Goal: Information Seeking & Learning: Learn about a topic

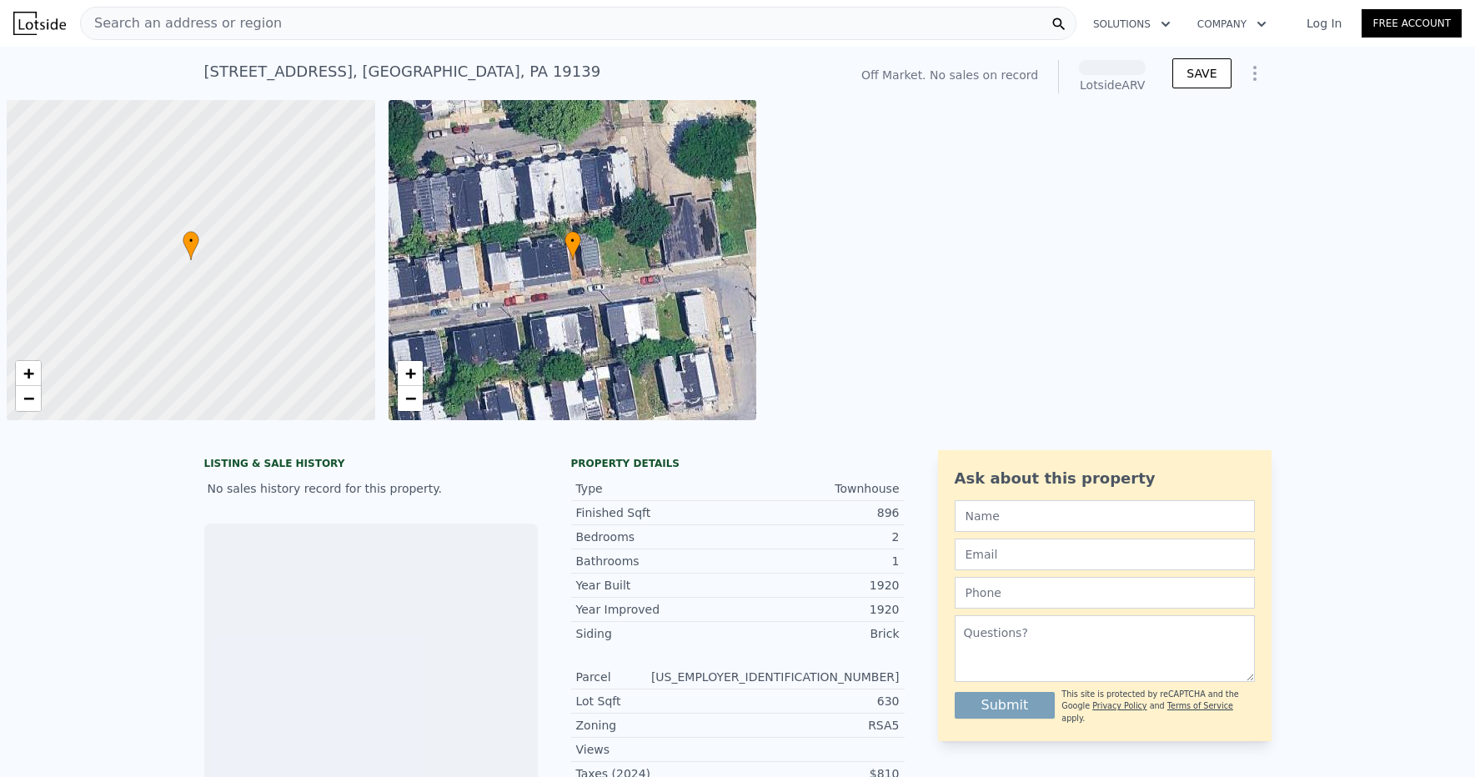
click at [219, 26] on span "Search an address or region" at bounding box center [181, 23] width 201 height 20
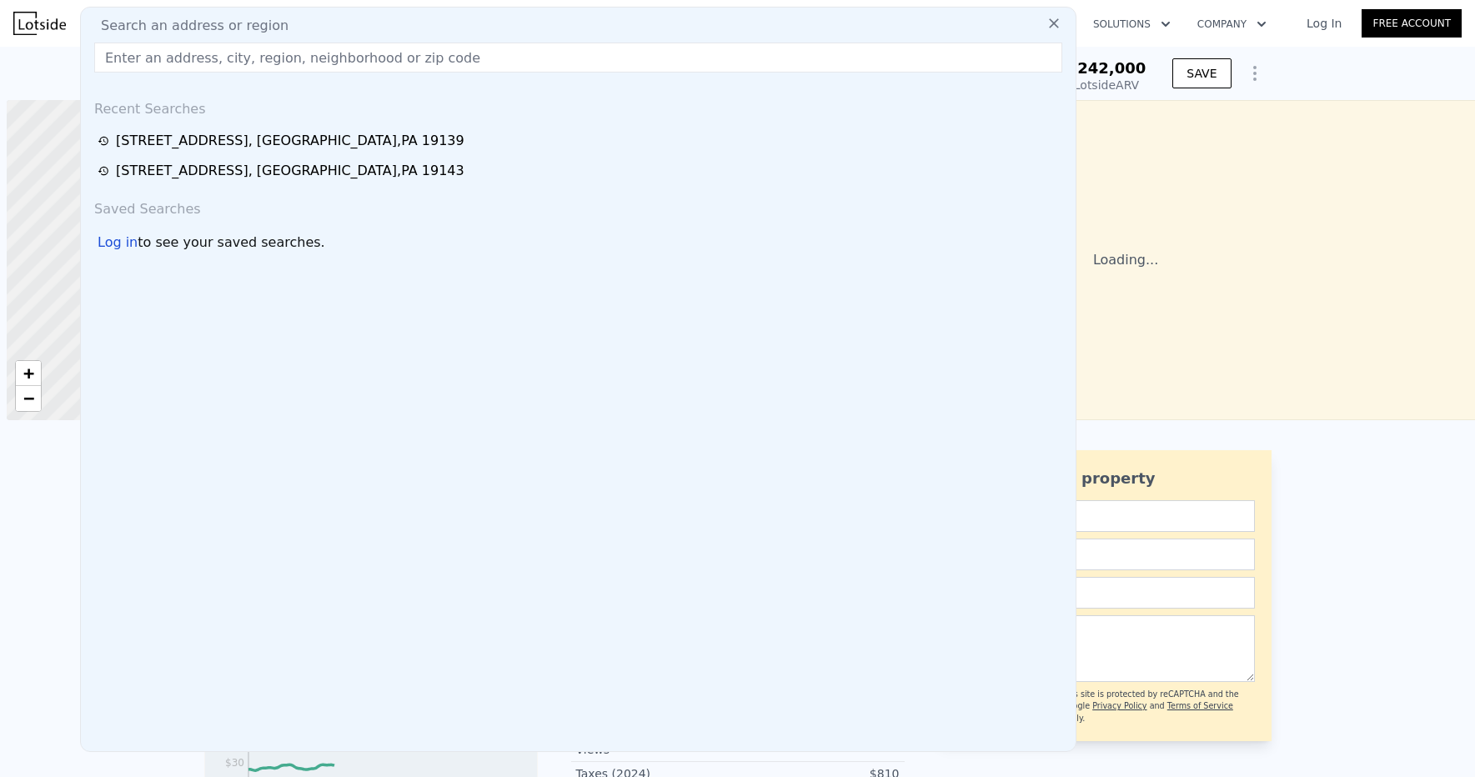
scroll to position [0, 7]
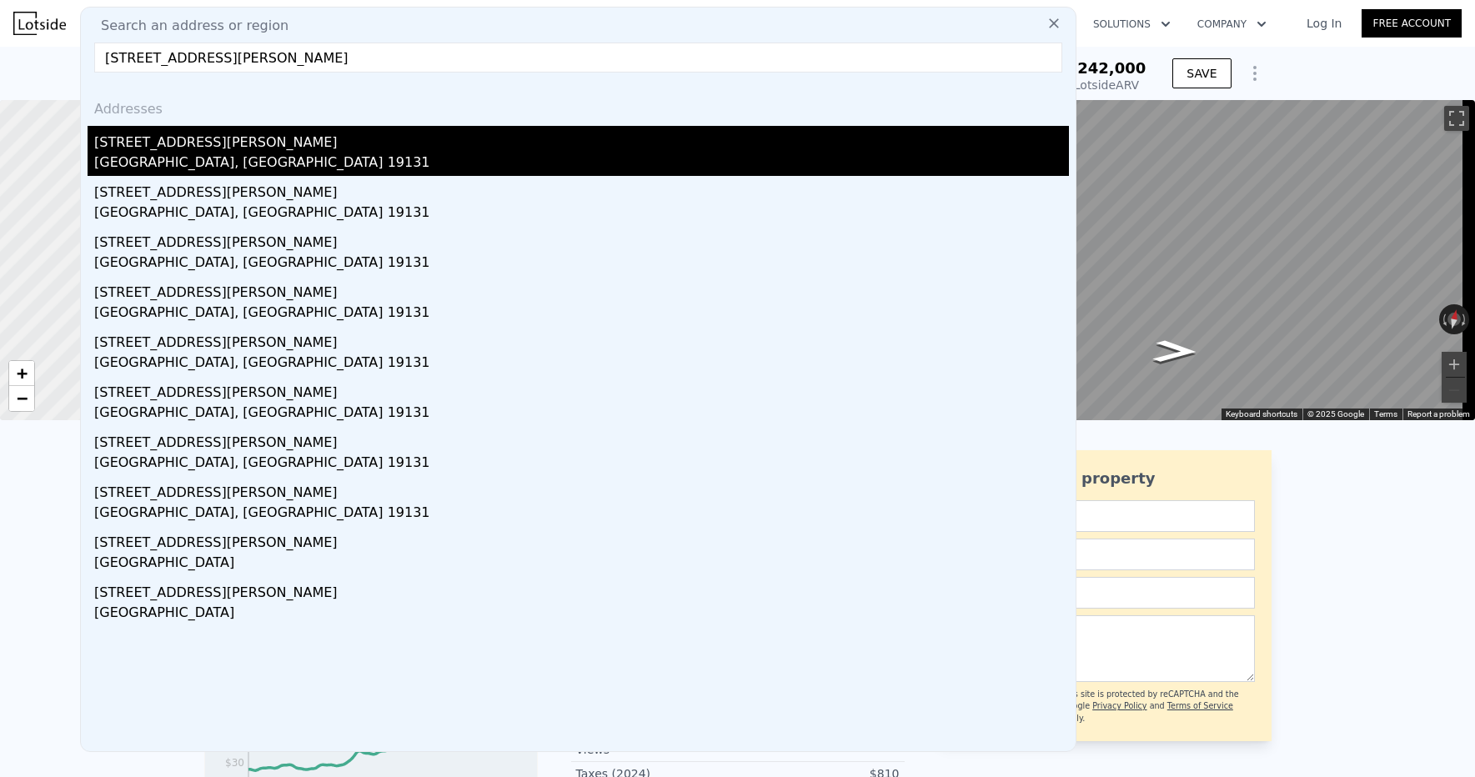
type input "[STREET_ADDRESS][PERSON_NAME]"
click at [151, 155] on div "[GEOGRAPHIC_DATA], [GEOGRAPHIC_DATA] 19131" at bounding box center [581, 164] width 975 height 23
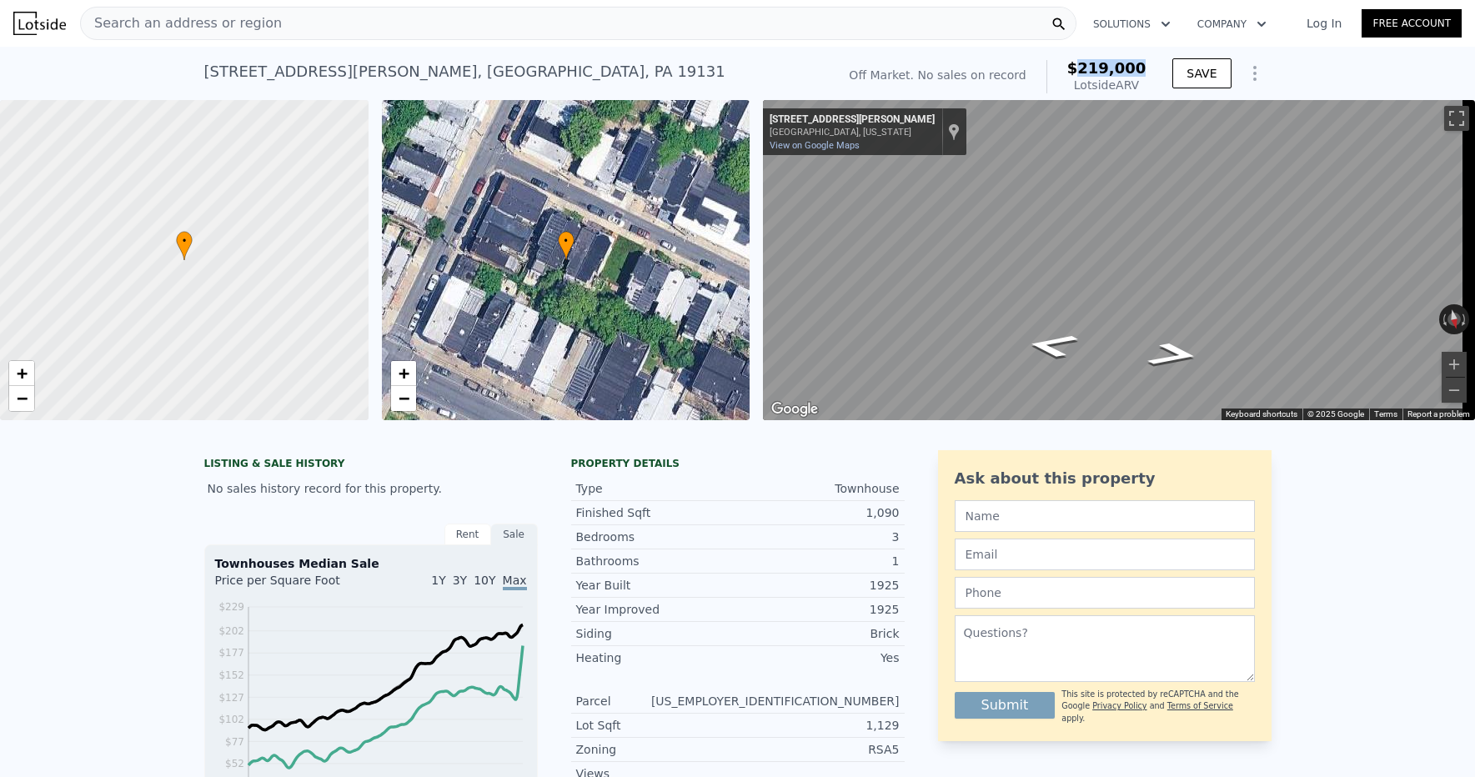
drag, startPoint x: 1090, startPoint y: 66, endPoint x: 1144, endPoint y: 68, distance: 54.3
click at [1144, 68] on div "Off Market. No sales on record $219,000 Lotside ARV" at bounding box center [997, 76] width 310 height 47
click at [195, 28] on span "Search an address or region" at bounding box center [181, 23] width 201 height 20
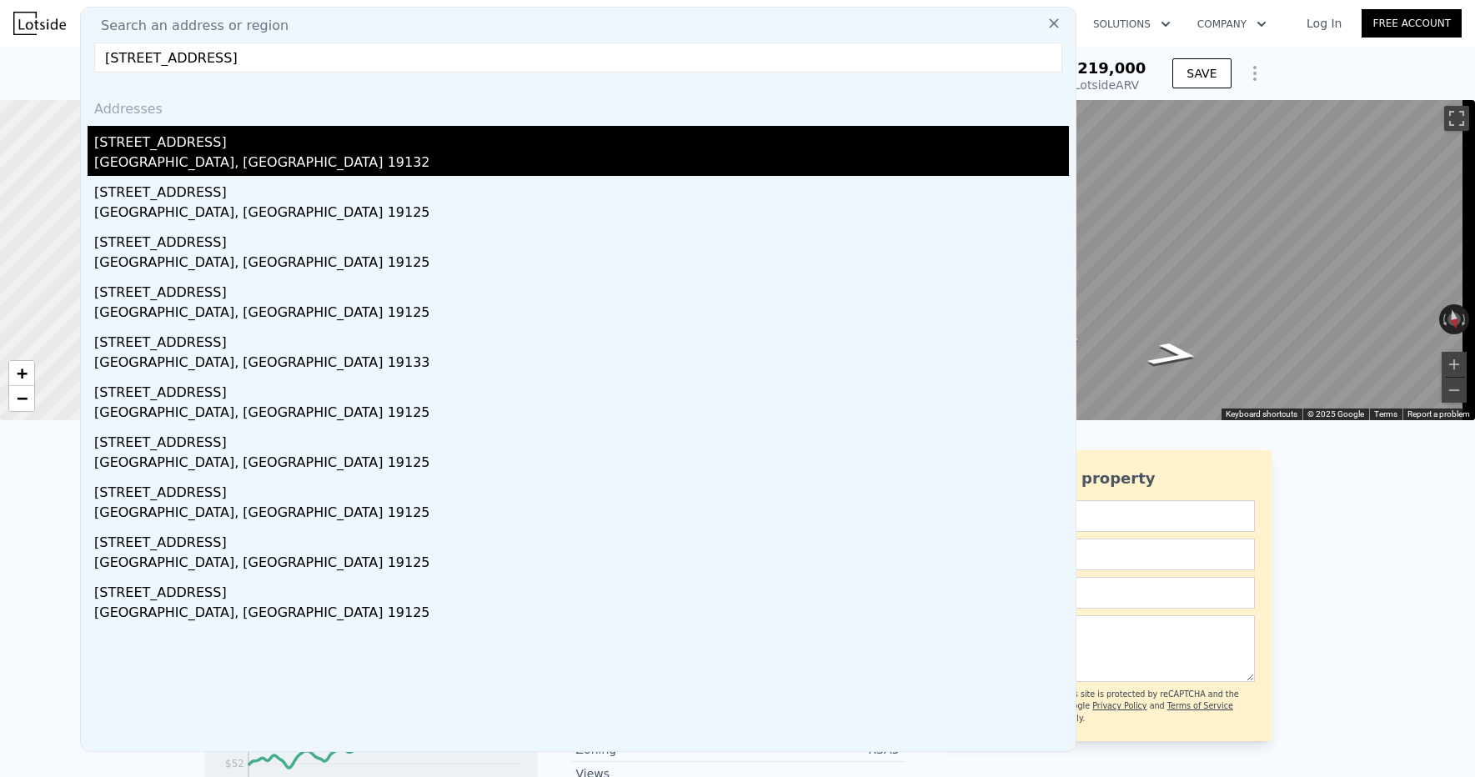
type input "[STREET_ADDRESS]"
click at [168, 161] on div "[GEOGRAPHIC_DATA], [GEOGRAPHIC_DATA] 19132" at bounding box center [581, 164] width 975 height 23
